Goal: Communication & Community: Answer question/provide support

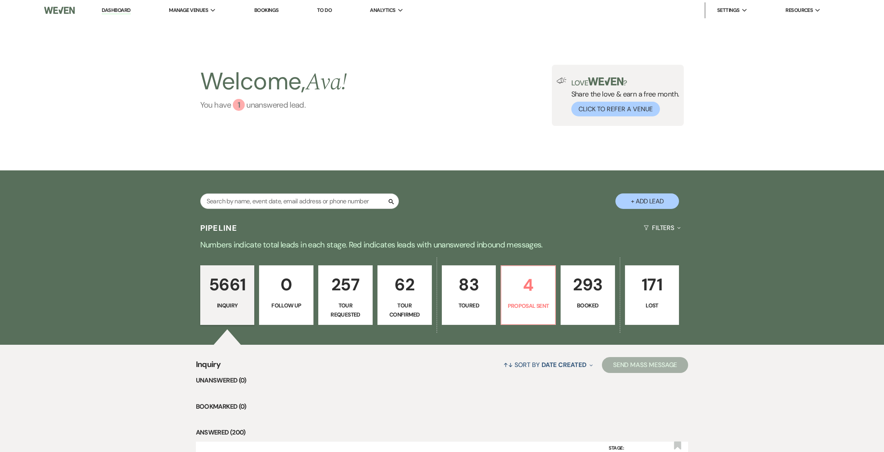
click at [259, 105] on link "You have 1 unanswered lead ." at bounding box center [273, 105] width 147 height 12
click at [255, 105] on link "You have 1 unanswered lead ." at bounding box center [273, 105] width 147 height 12
click at [236, 198] on input "text" at bounding box center [299, 201] width 199 height 15
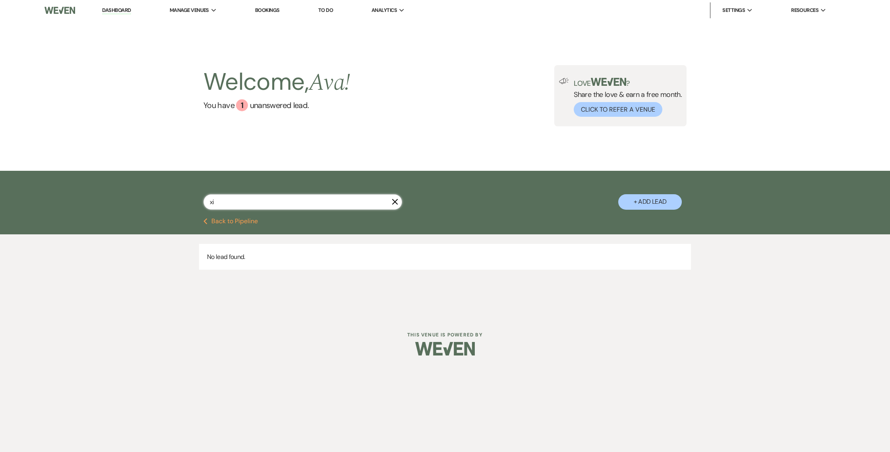
type input "x"
type input "yiting"
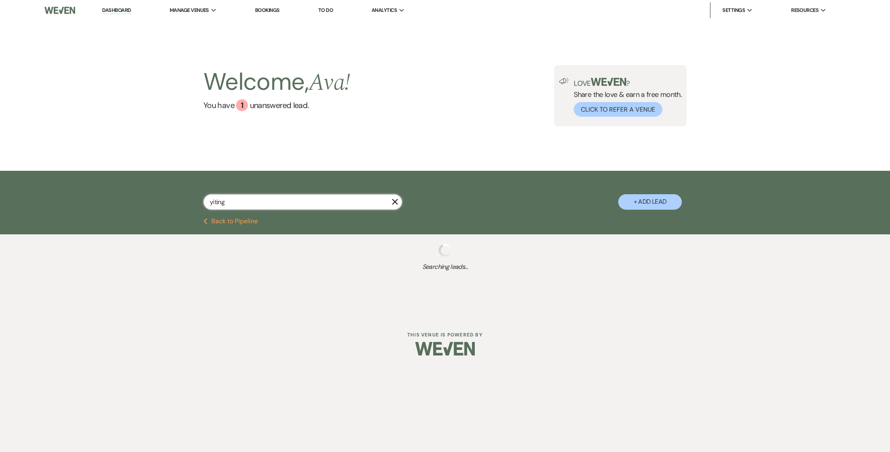
select select "4"
select select "2"
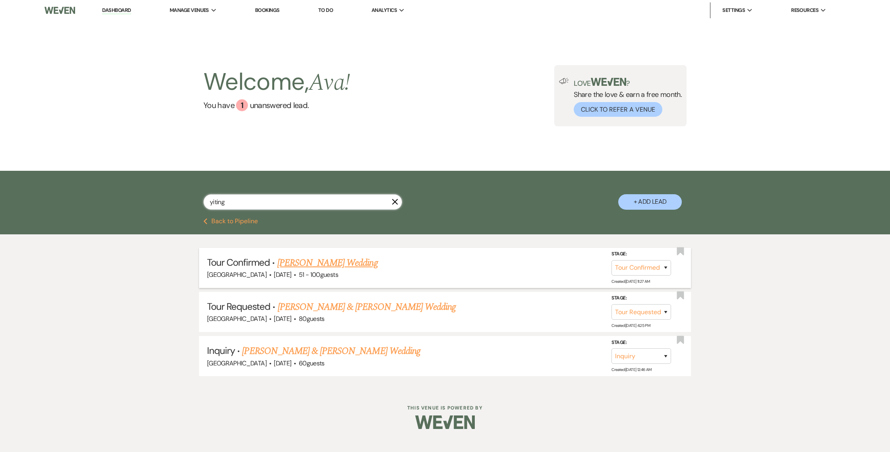
type input "yiting"
click at [301, 262] on link "[PERSON_NAME] Wedding" at bounding box center [327, 263] width 101 height 14
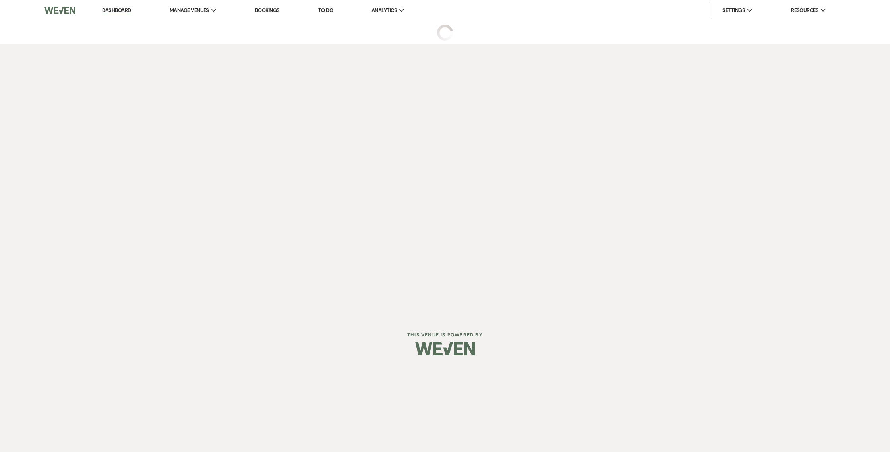
select select "4"
select select "2"
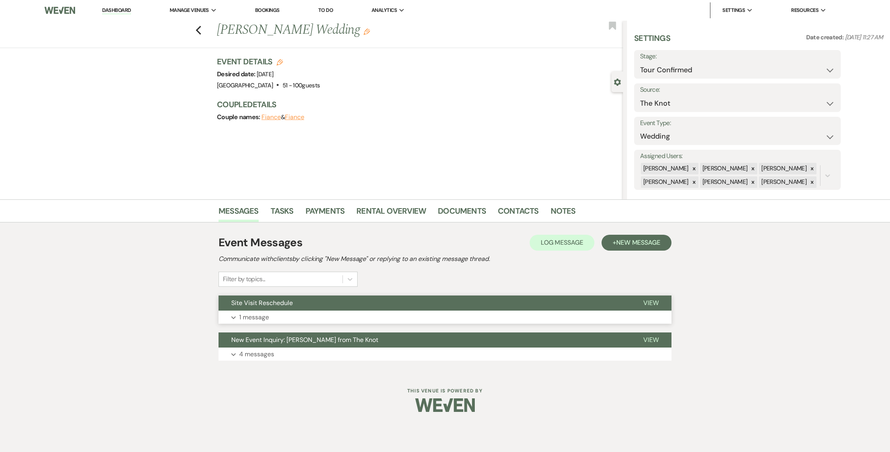
click at [266, 304] on span "Site Visit Reschedule" at bounding box center [262, 303] width 62 height 8
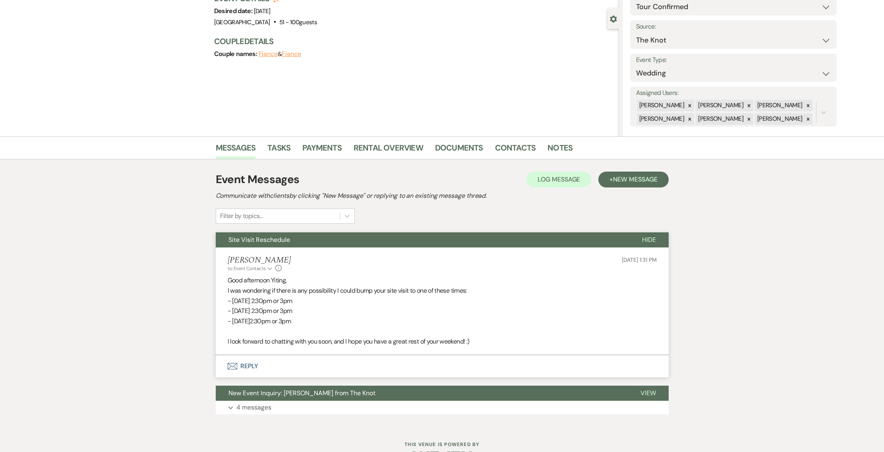
scroll to position [88, 0]
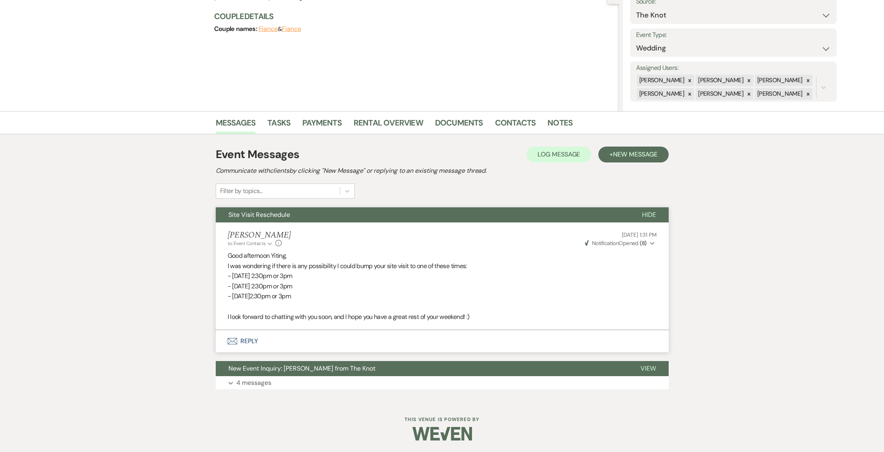
click at [255, 341] on button "Envelope Reply" at bounding box center [442, 341] width 453 height 22
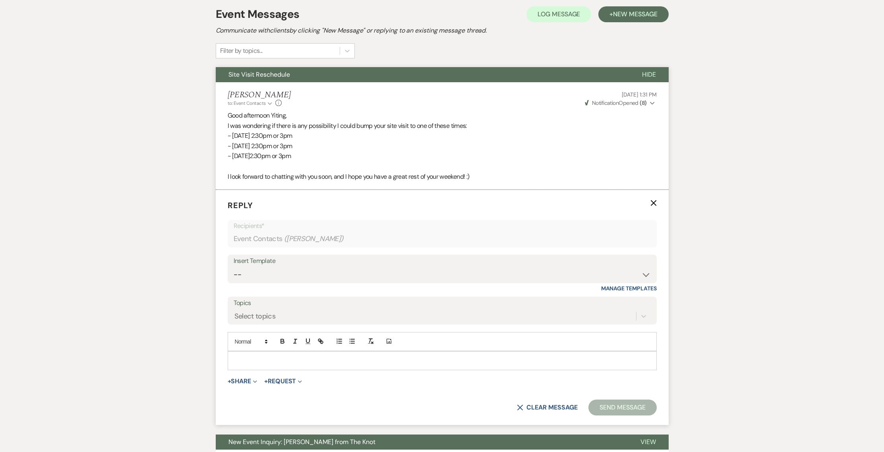
scroll to position [232, 0]
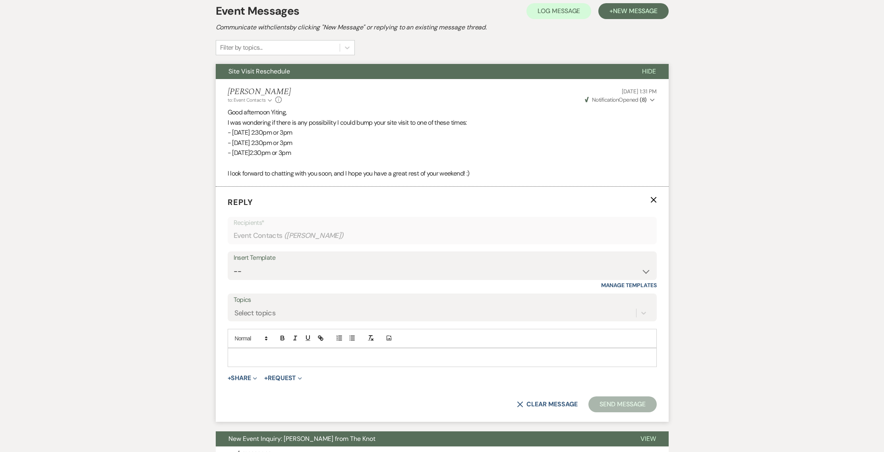
click at [253, 349] on div at bounding box center [442, 358] width 428 height 18
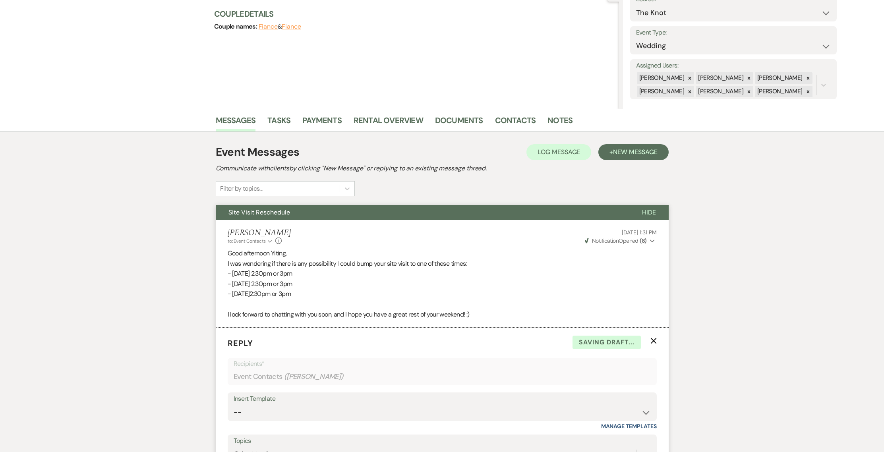
scroll to position [193, 0]
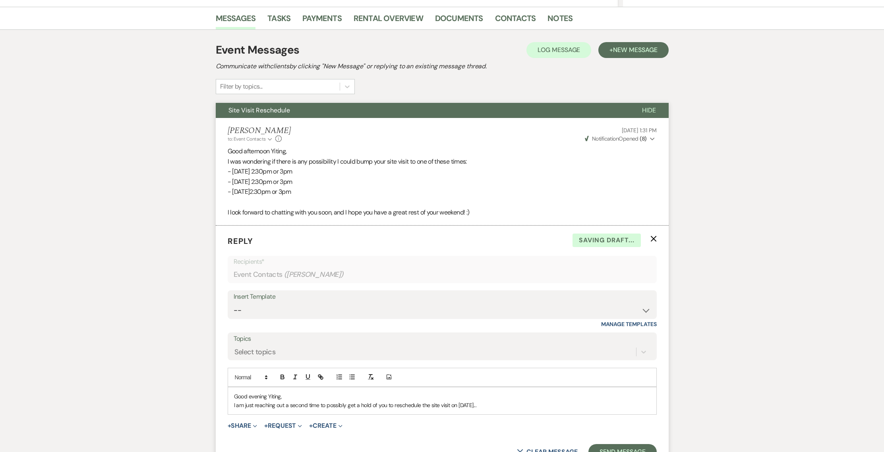
click at [504, 409] on p "I am just reaching out a second time to possibly get a hold of you to reschedul…" at bounding box center [442, 405] width 416 height 9
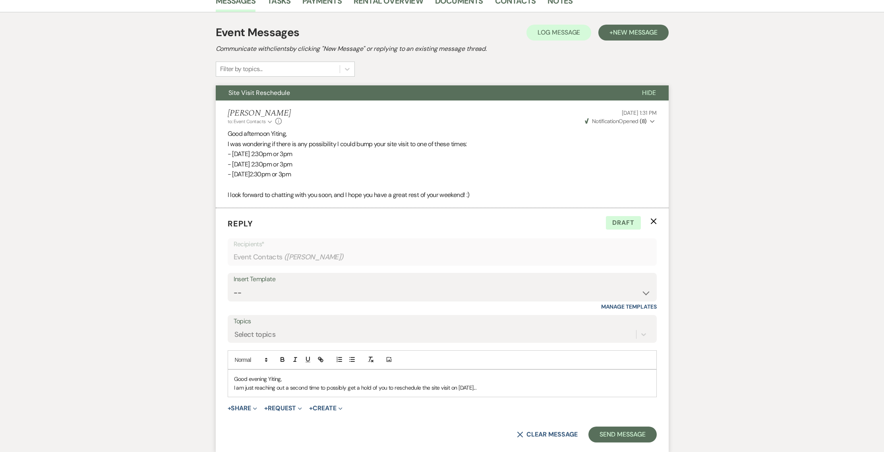
scroll to position [211, 0]
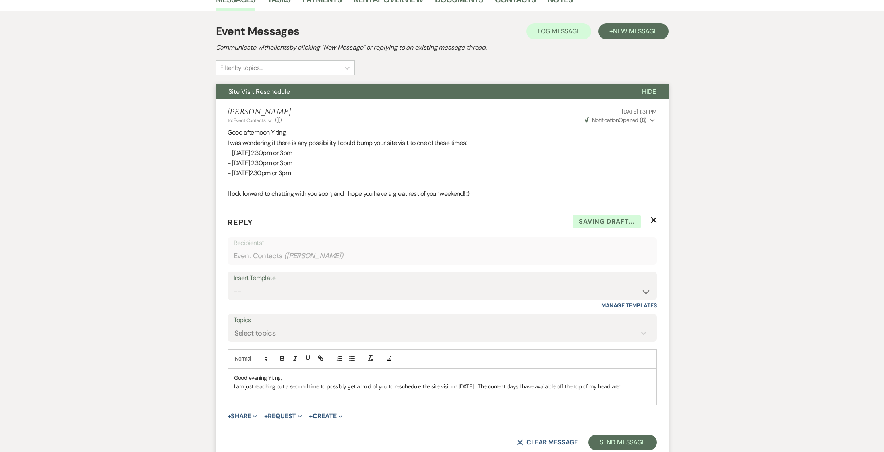
drag, startPoint x: 347, startPoint y: 174, endPoint x: 228, endPoint y: 154, distance: 120.5
click at [228, 154] on div "Good afternoon Yiting, I was wondering if there is any possibility I could bump…" at bounding box center [442, 163] width 429 height 71
copy div "- [DATE] 2:30pm or 3pm - [DATE] 2:30pm or 3pm - [DATE]2:30pm or 3pm"
click at [248, 392] on p at bounding box center [442, 395] width 416 height 9
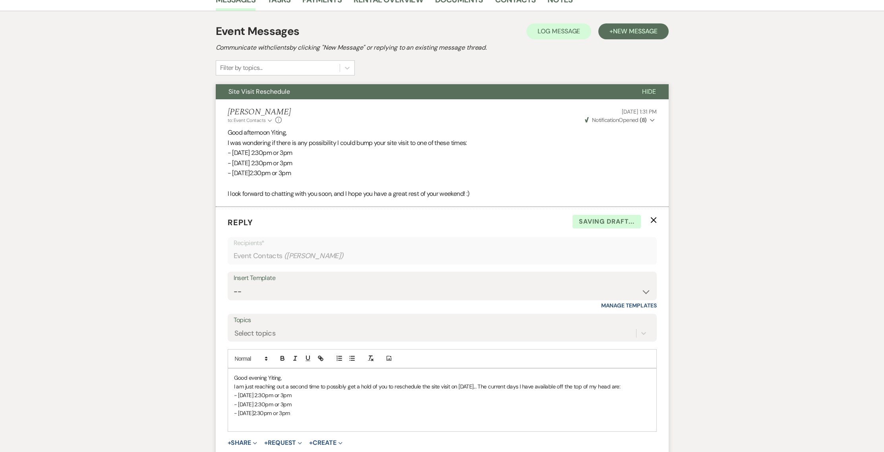
click at [631, 389] on p "I am just reaching out a second time to possibly get a hold of you to reschedul…" at bounding box center [442, 386] width 416 height 9
click at [420, 422] on p at bounding box center [442, 422] width 416 height 9
click at [311, 377] on p "Good evening Yiting," at bounding box center [442, 378] width 416 height 9
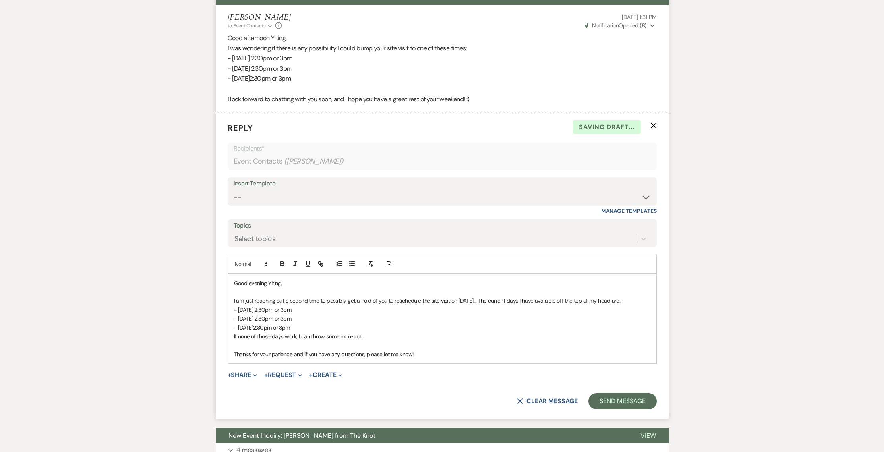
scroll to position [307, 0]
click at [426, 353] on p "Thanks for your patience and if you have any questions, please let me know!" at bounding box center [442, 353] width 416 height 9
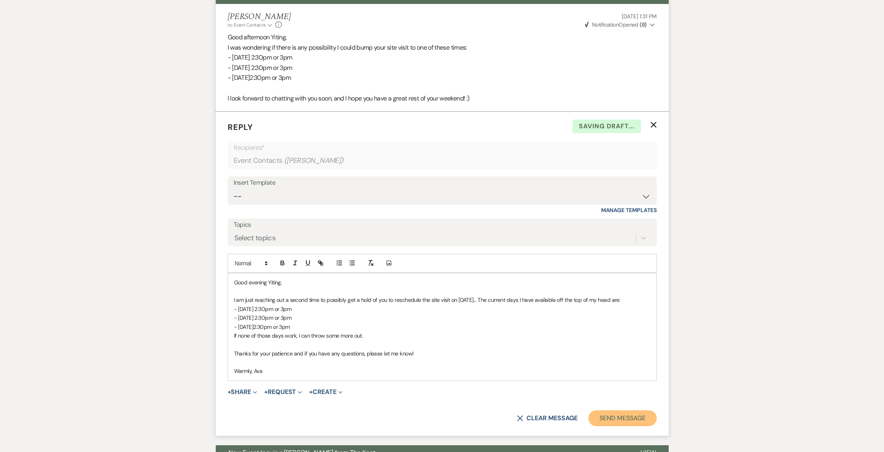
click at [634, 420] on button "Send Message" at bounding box center [623, 419] width 68 height 16
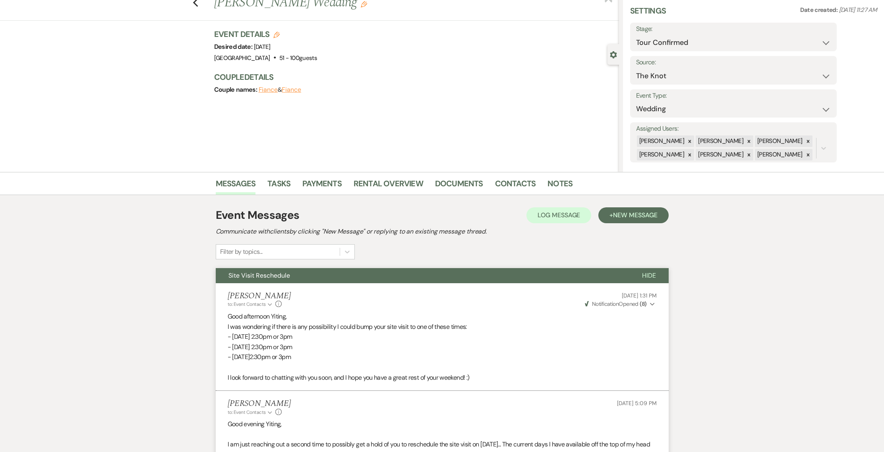
scroll to position [0, 0]
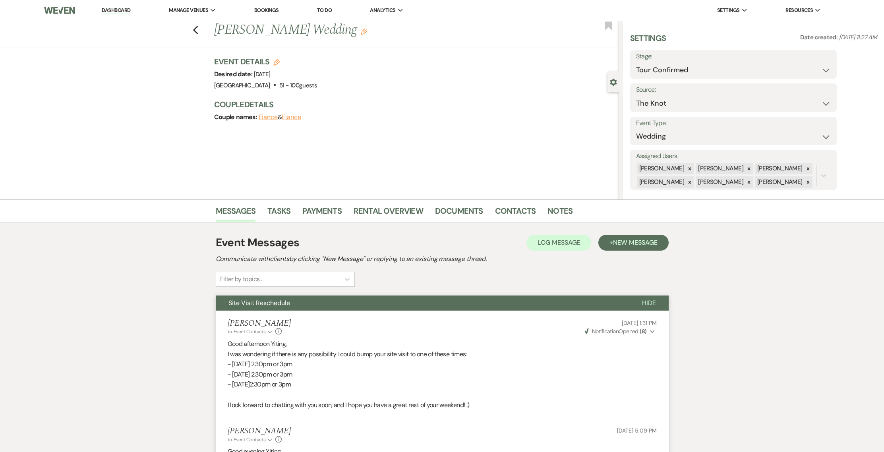
click at [107, 6] on li "Dashboard" at bounding box center [116, 10] width 37 height 16
click at [110, 12] on link "Dashboard" at bounding box center [116, 11] width 29 height 8
